Goal: Task Accomplishment & Management: Use online tool/utility

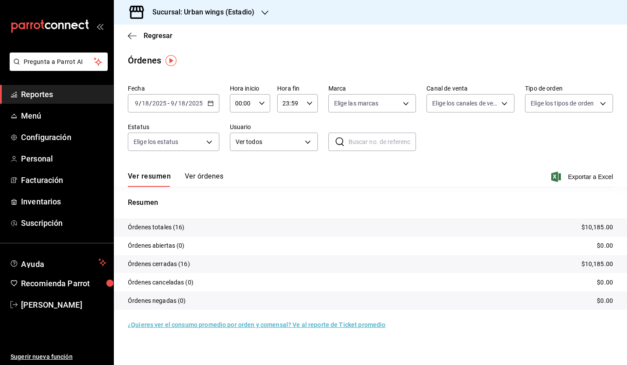
click at [44, 98] on span "Reportes" at bounding box center [63, 94] width 85 height 12
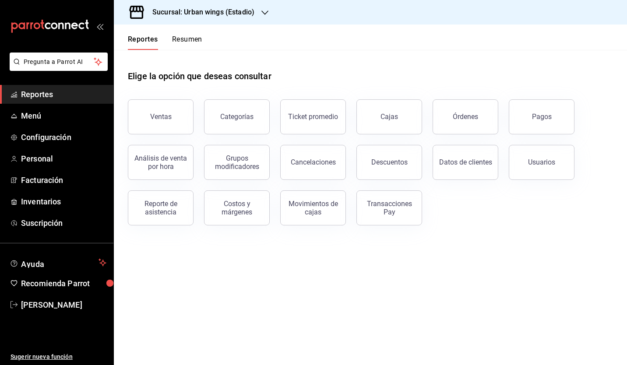
click at [223, 17] on h3 "Sucursal: Urban wings (Estadio)" at bounding box center [199, 12] width 109 height 11
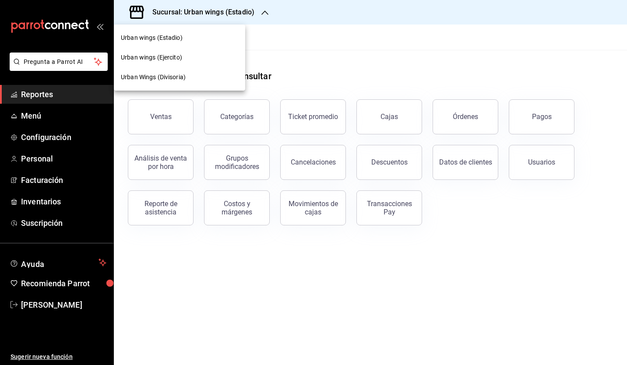
click at [174, 76] on span "Urban Wings (Divisoria)" at bounding box center [153, 77] width 65 height 9
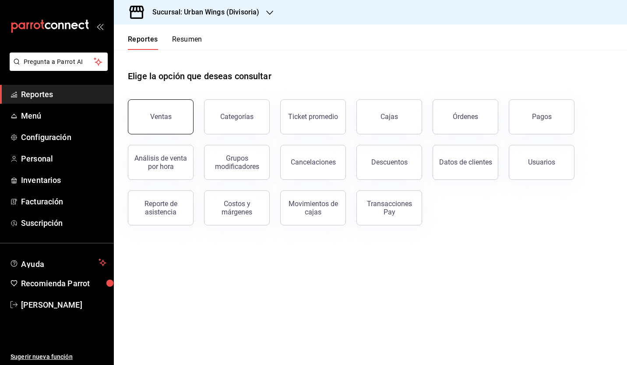
click at [152, 109] on button "Ventas" at bounding box center [161, 116] width 66 height 35
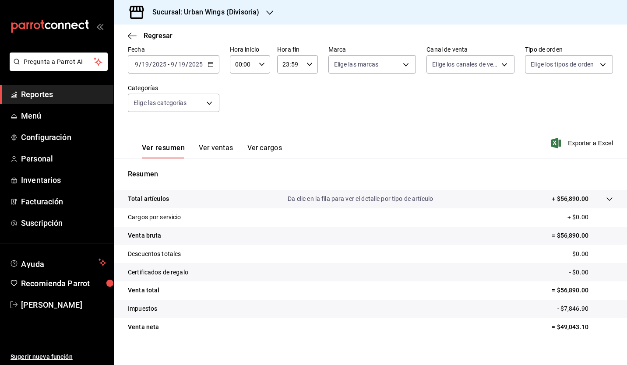
scroll to position [45, 0]
click at [131, 34] on icon "button" at bounding box center [132, 36] width 9 height 8
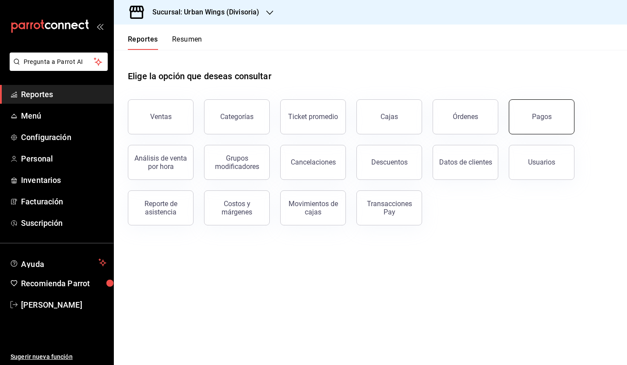
click at [548, 122] on button "Pagos" at bounding box center [542, 116] width 66 height 35
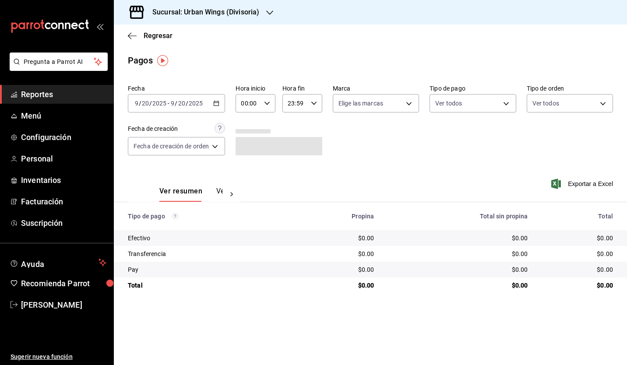
click at [215, 102] on icon "button" at bounding box center [216, 103] width 6 height 6
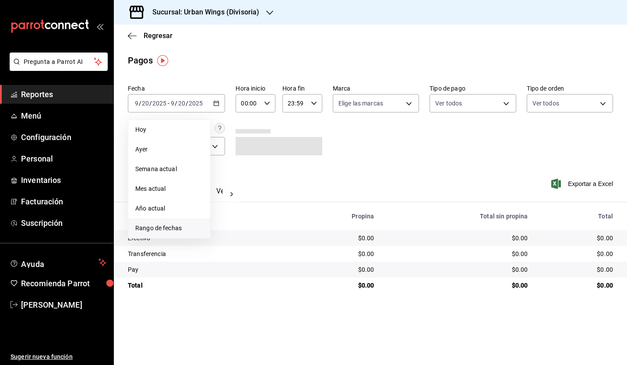
click at [160, 225] on span "Rango de fechas" at bounding box center [169, 228] width 68 height 9
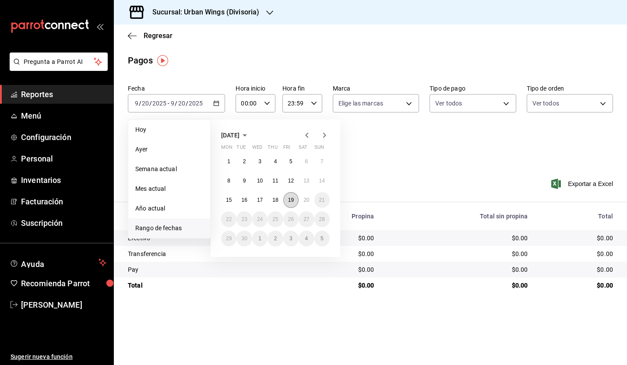
click at [293, 202] on abbr "19" at bounding box center [291, 200] width 6 height 6
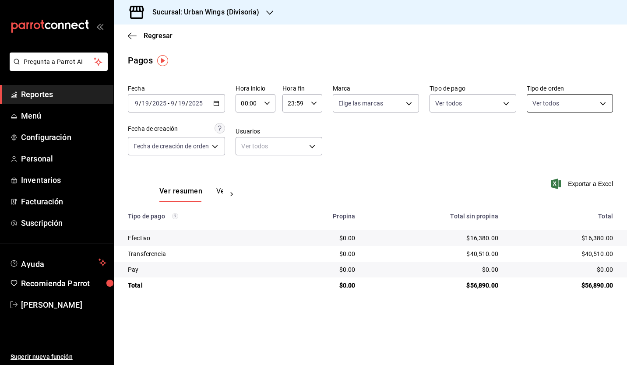
click at [572, 98] on body "Pregunta a Parrot AI Reportes Menú Configuración Personal Inventarios Facturaci…" at bounding box center [313, 182] width 627 height 365
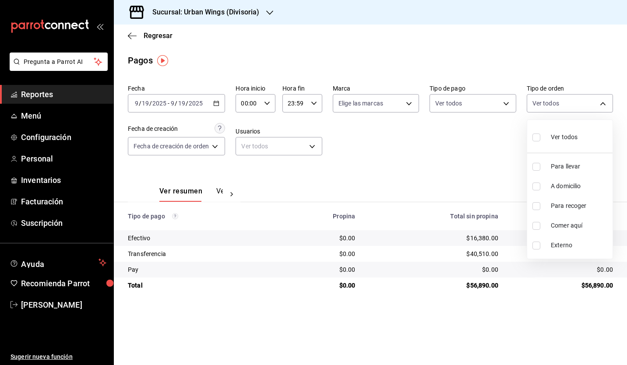
click at [554, 132] on div "Ver todos" at bounding box center [555, 136] width 45 height 19
type input "471973d2-ac17-40f4-b5dc-9480bf79a2a9,52fbf06a-b341-430b-8072-6dfa9a5808ec,ab244…"
checkbox input "true"
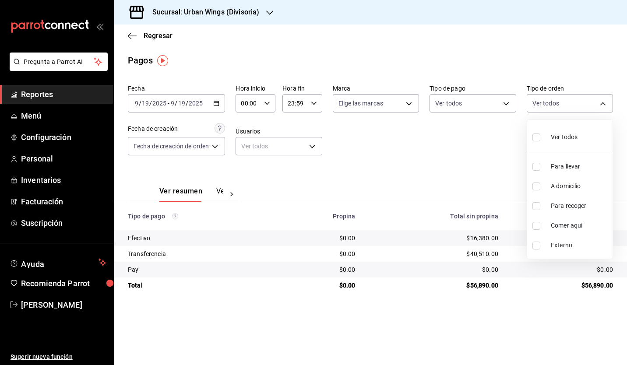
checkbox input "true"
click at [409, 148] on div at bounding box center [313, 182] width 627 height 365
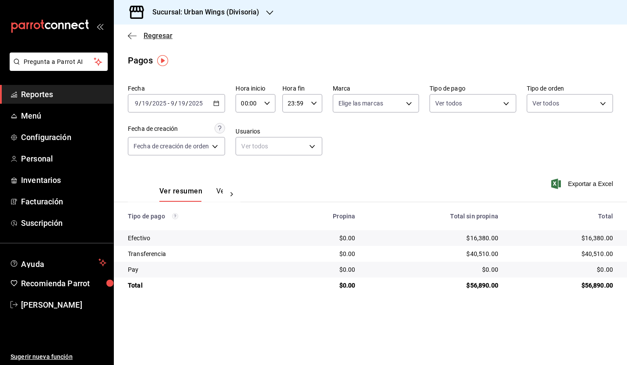
click at [131, 34] on icon "button" at bounding box center [132, 36] width 9 height 8
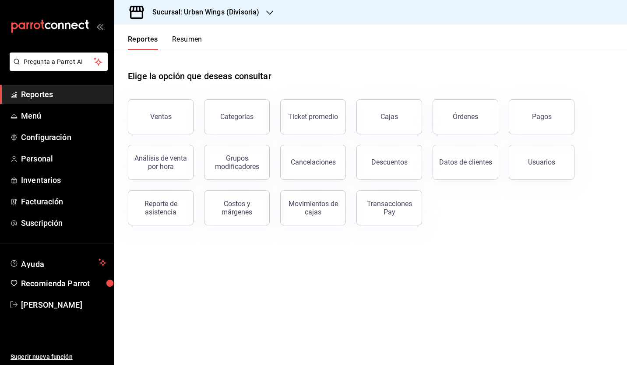
drag, startPoint x: 578, startPoint y: 117, endPoint x: 540, endPoint y: 97, distance: 42.7
click at [540, 97] on div "Pagos" at bounding box center [536, 112] width 76 height 46
click at [466, 113] on div "Órdenes" at bounding box center [465, 117] width 25 height 8
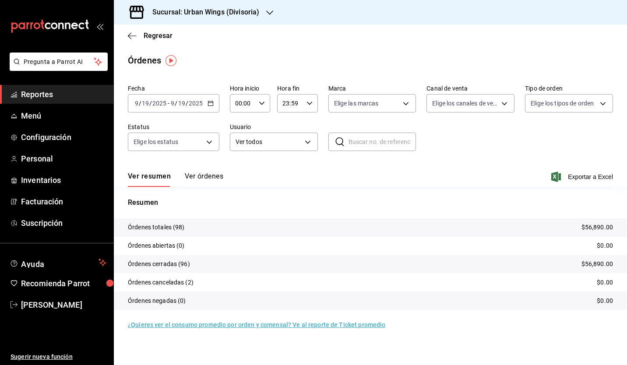
click at [213, 103] on div "[DATE] [DATE] - [DATE] [DATE]" at bounding box center [174, 103] width 92 height 18
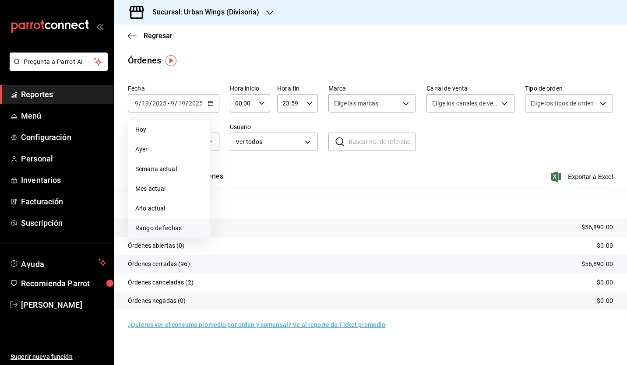
click at [169, 225] on span "Rango de fechas" at bounding box center [169, 228] width 68 height 9
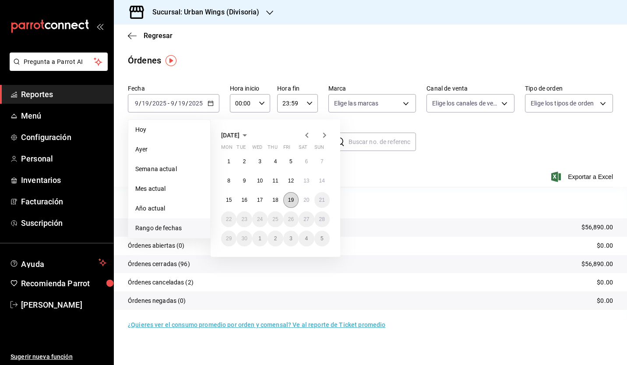
click at [290, 199] on abbr "19" at bounding box center [291, 200] width 6 height 6
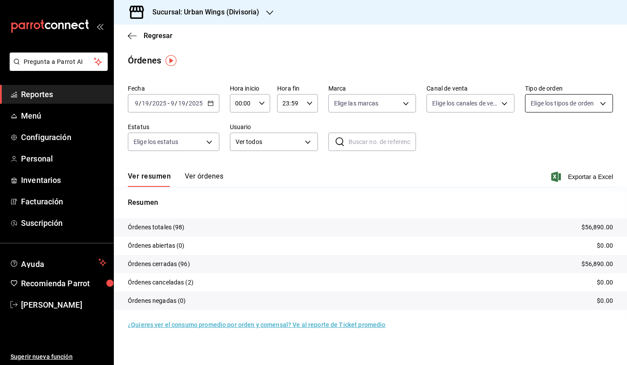
click at [584, 107] on body "Pregunta a Parrot AI Reportes Menú Configuración Personal Inventarios Facturaci…" at bounding box center [313, 182] width 627 height 365
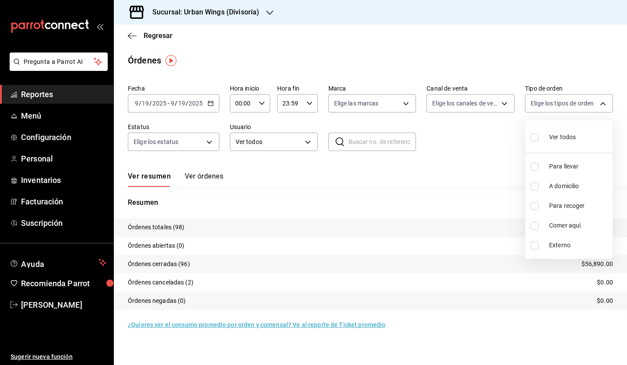
click at [561, 133] on span "Ver todos" at bounding box center [562, 137] width 27 height 9
type input "471973d2-ac17-40f4-b5dc-9480bf79a2a9,52fbf06a-b341-430b-8072-6dfa9a5808ec,ab244…"
checkbox input "true"
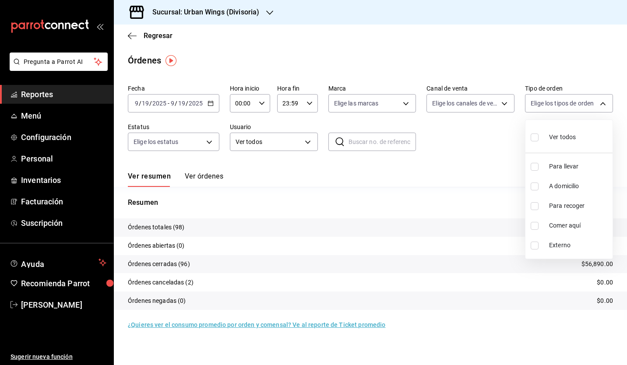
checkbox input "true"
click at [488, 153] on div at bounding box center [313, 182] width 627 height 365
click at [550, 105] on body "Pregunta a Parrot AI Reportes Menú Configuración Personal Inventarios Facturaci…" at bounding box center [313, 182] width 627 height 365
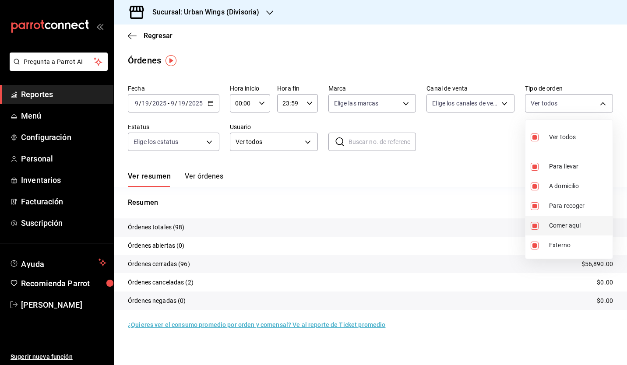
click at [568, 219] on li "Comer aquí" at bounding box center [569, 226] width 87 height 20
type input "471973d2-ac17-40f4-b5dc-9480bf79a2a9,52fbf06a-b341-430b-8072-6dfa9a5808ec,ab244…"
checkbox input "false"
